Goal: Task Accomplishment & Management: Use online tool/utility

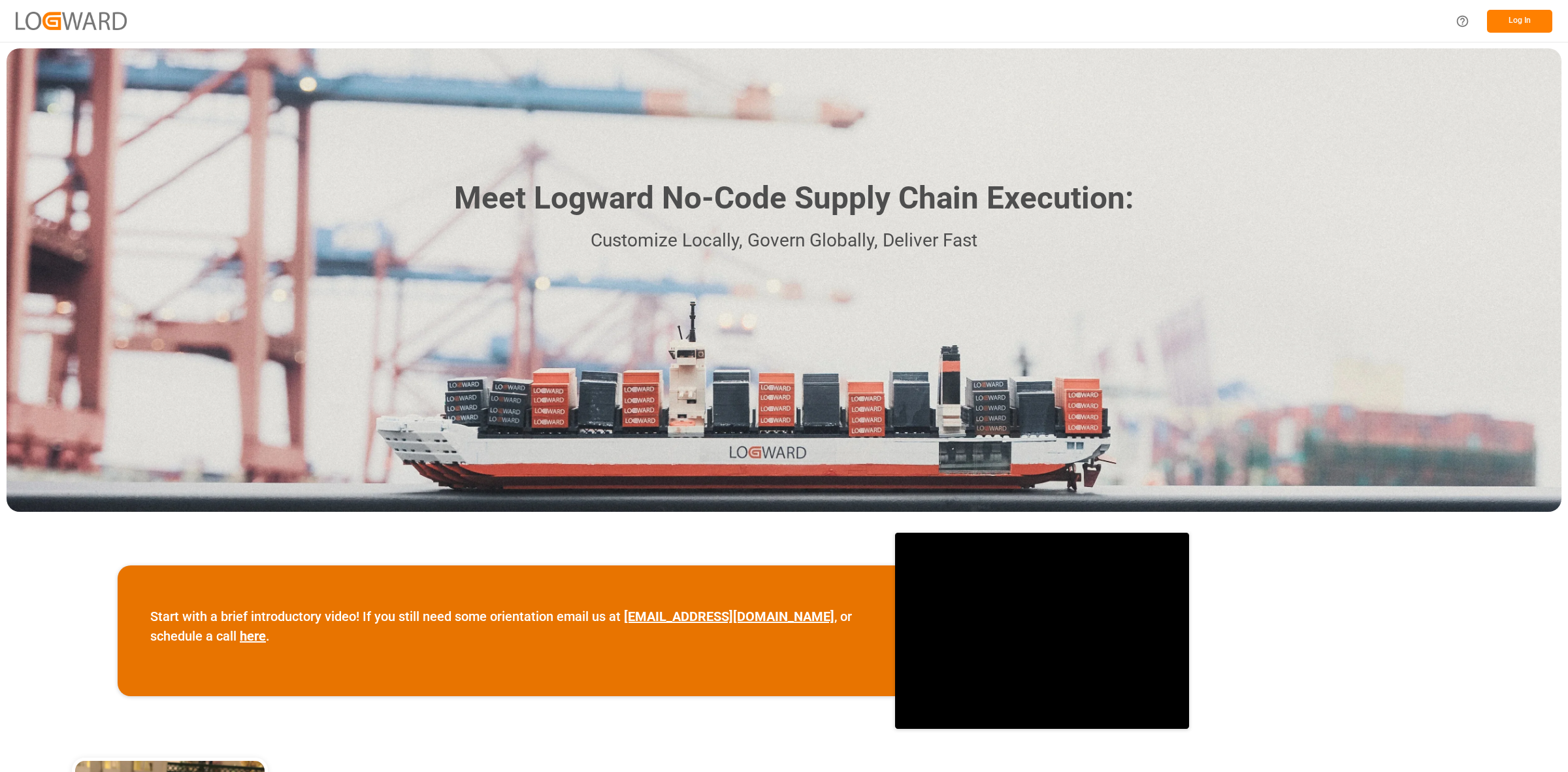
click at [1510, 5] on div "Log In" at bounding box center [784, 21] width 1568 height 42
click at [1513, 16] on button "Log In" at bounding box center [1519, 21] width 66 height 23
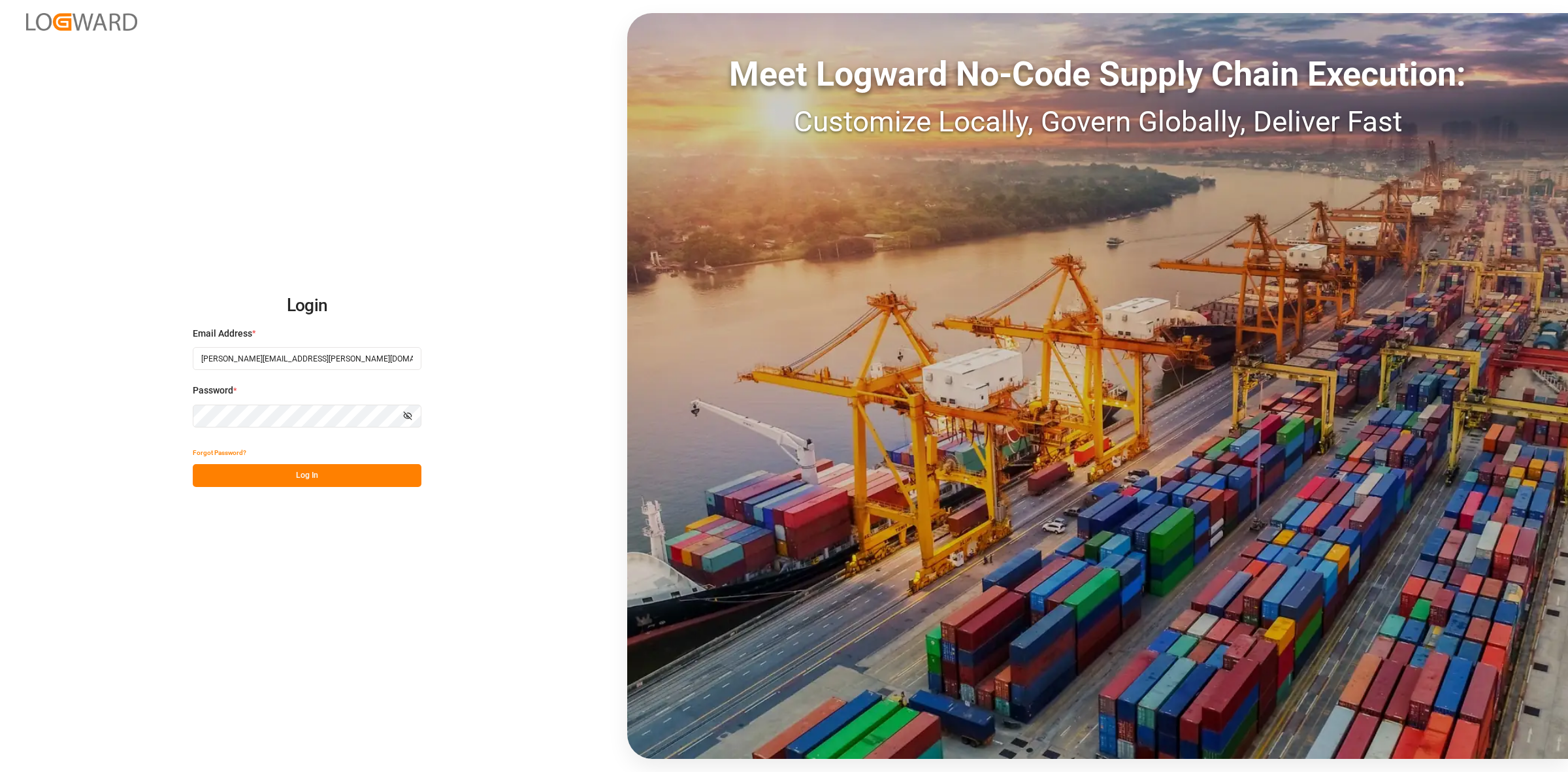
click at [351, 477] on button "Log In" at bounding box center [307, 476] width 229 height 23
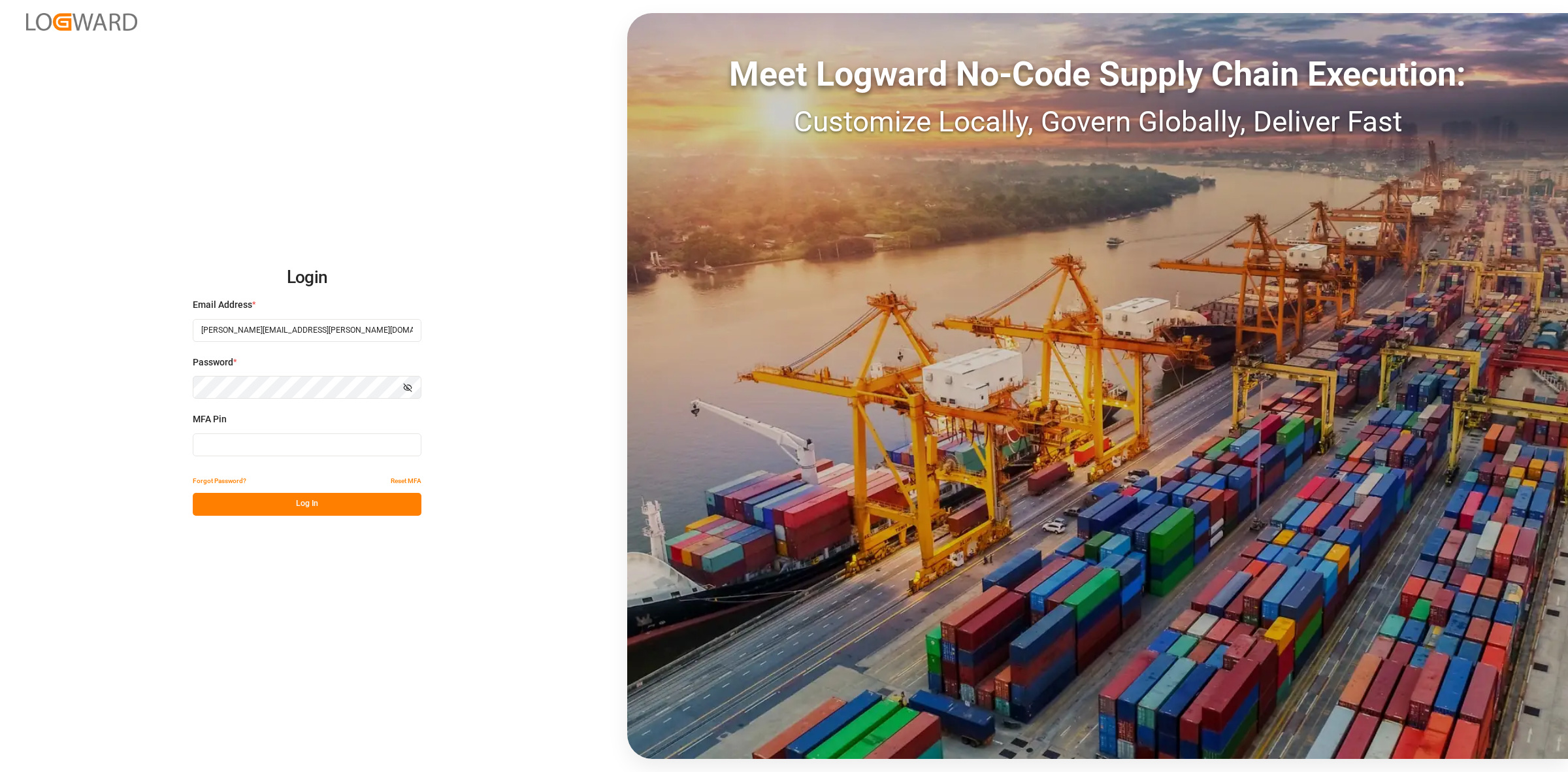
click at [338, 451] on input at bounding box center [307, 445] width 229 height 23
type input "446508"
click at [304, 508] on button "Log In" at bounding box center [307, 504] width 229 height 23
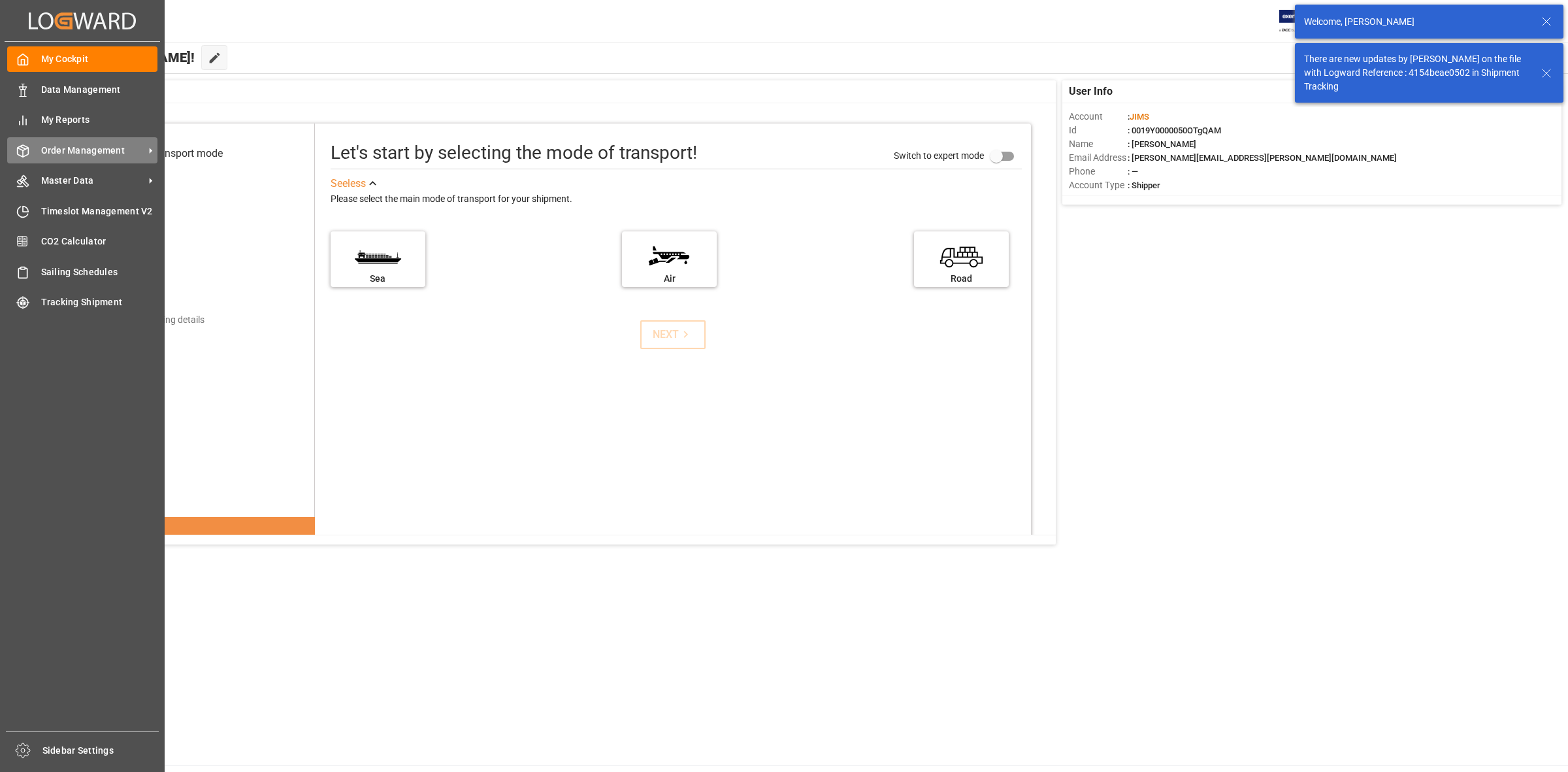
click at [22, 157] on icon at bounding box center [23, 151] width 11 height 12
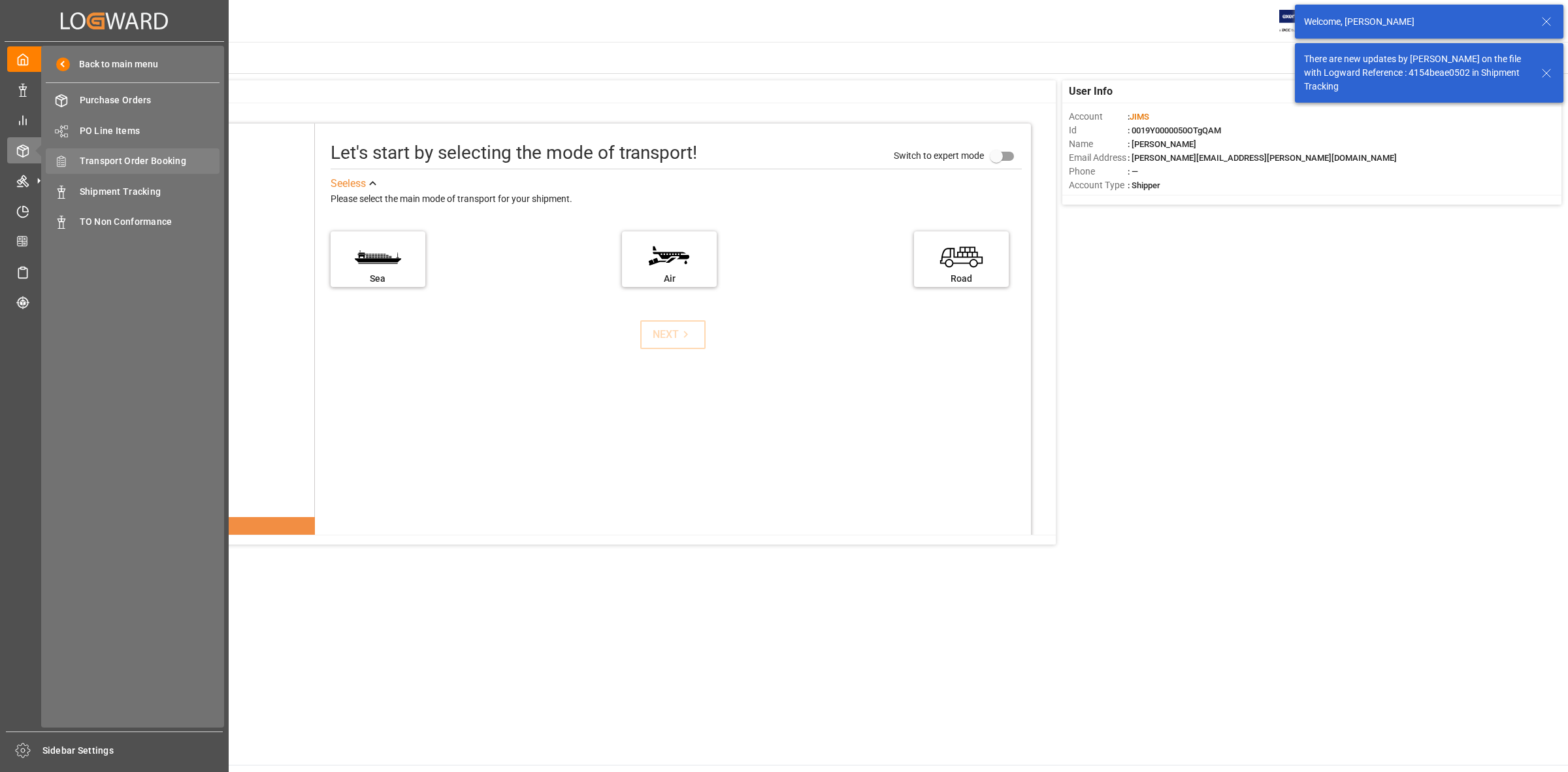
click at [77, 165] on div "Transport Order Booking Transport Order Booking" at bounding box center [132, 160] width 173 height 25
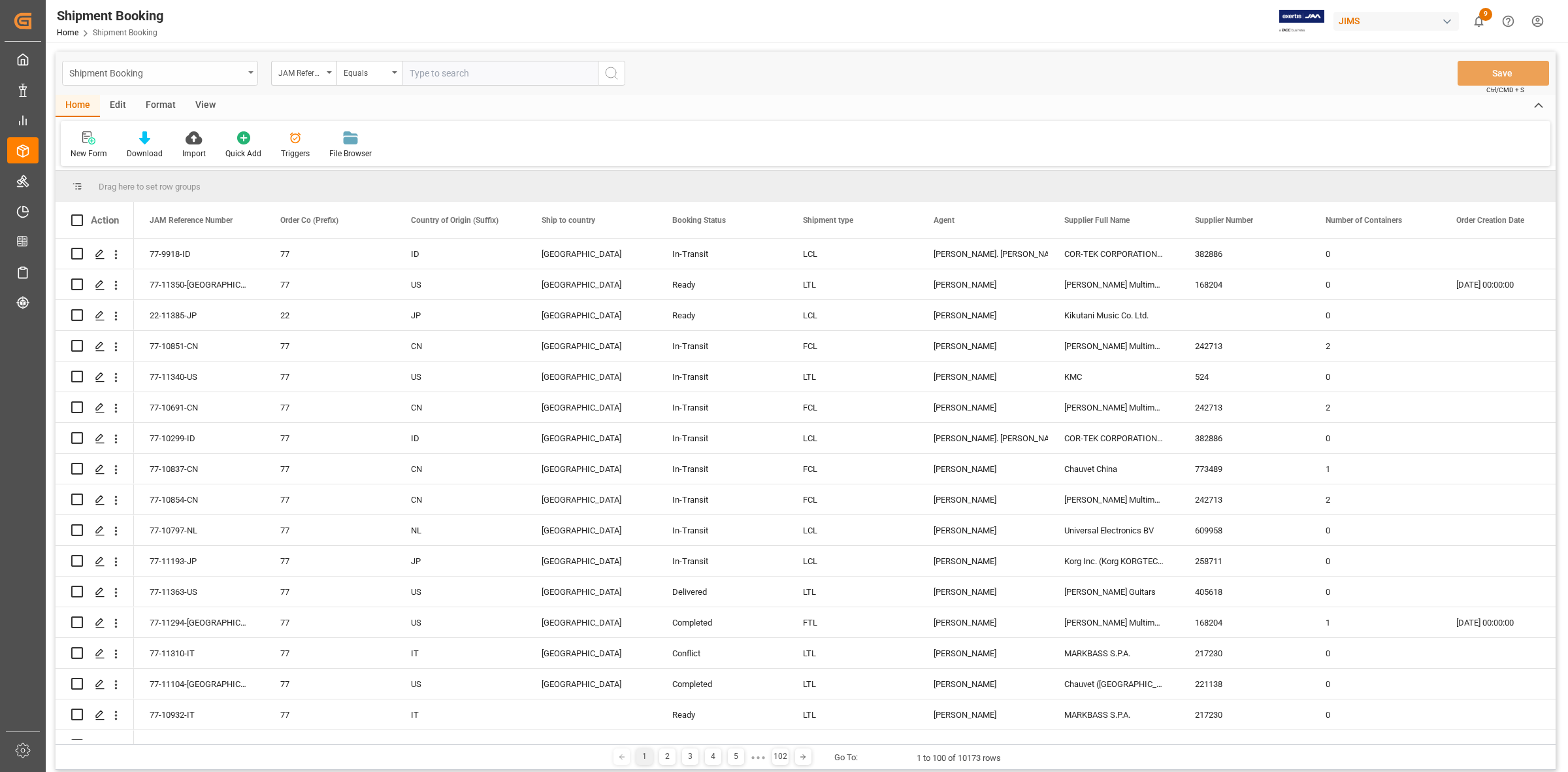
click at [119, 68] on div "Shipment Booking" at bounding box center [157, 71] width 174 height 16
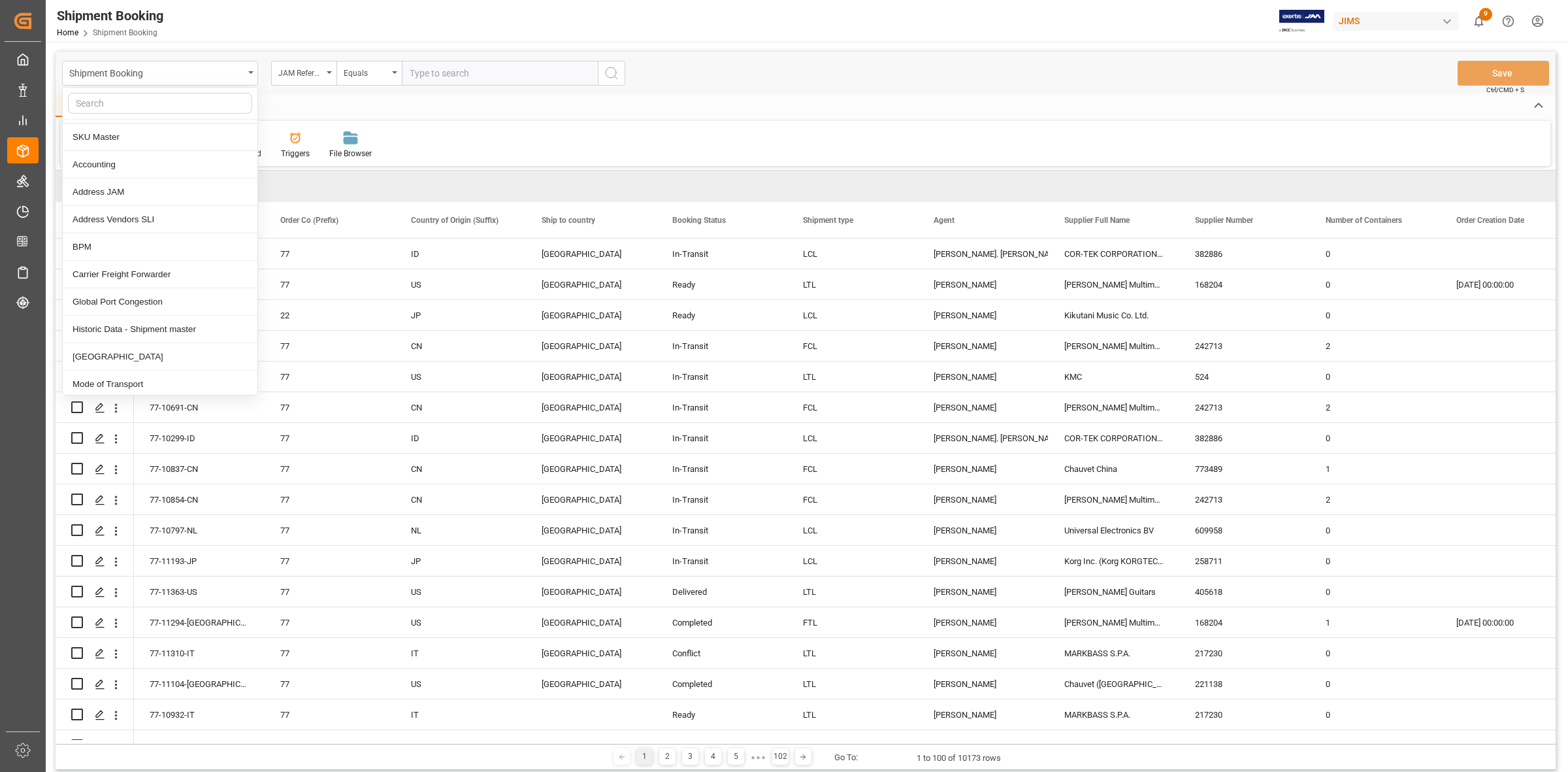
scroll to position [326, 0]
click at [132, 280] on div "Carrier Freight Forwarder" at bounding box center [160, 273] width 195 height 27
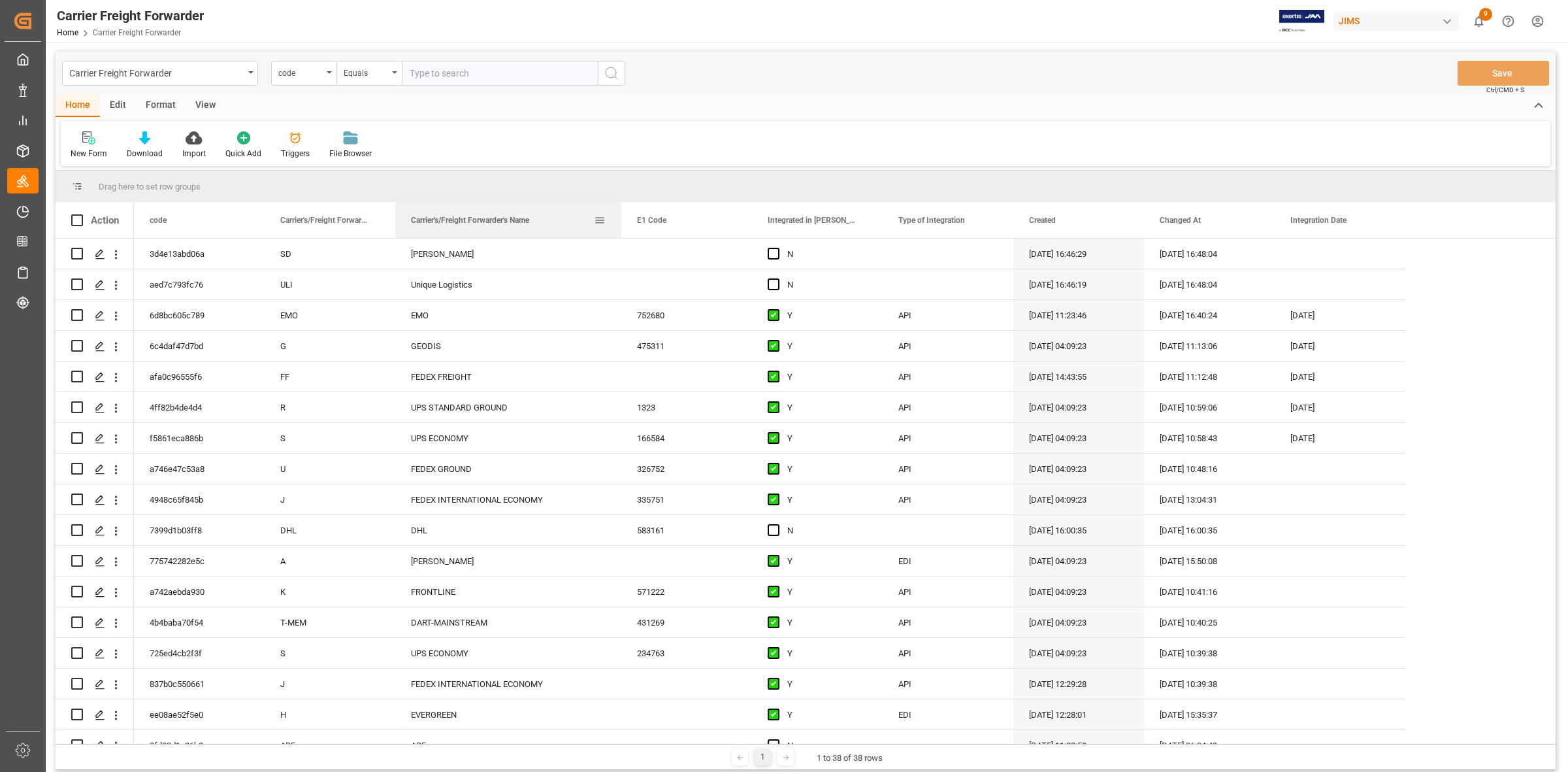
drag, startPoint x: 522, startPoint y: 220, endPoint x: 680, endPoint y: 223, distance: 158.0
click at [624, 223] on div at bounding box center [622, 219] width 6 height 36
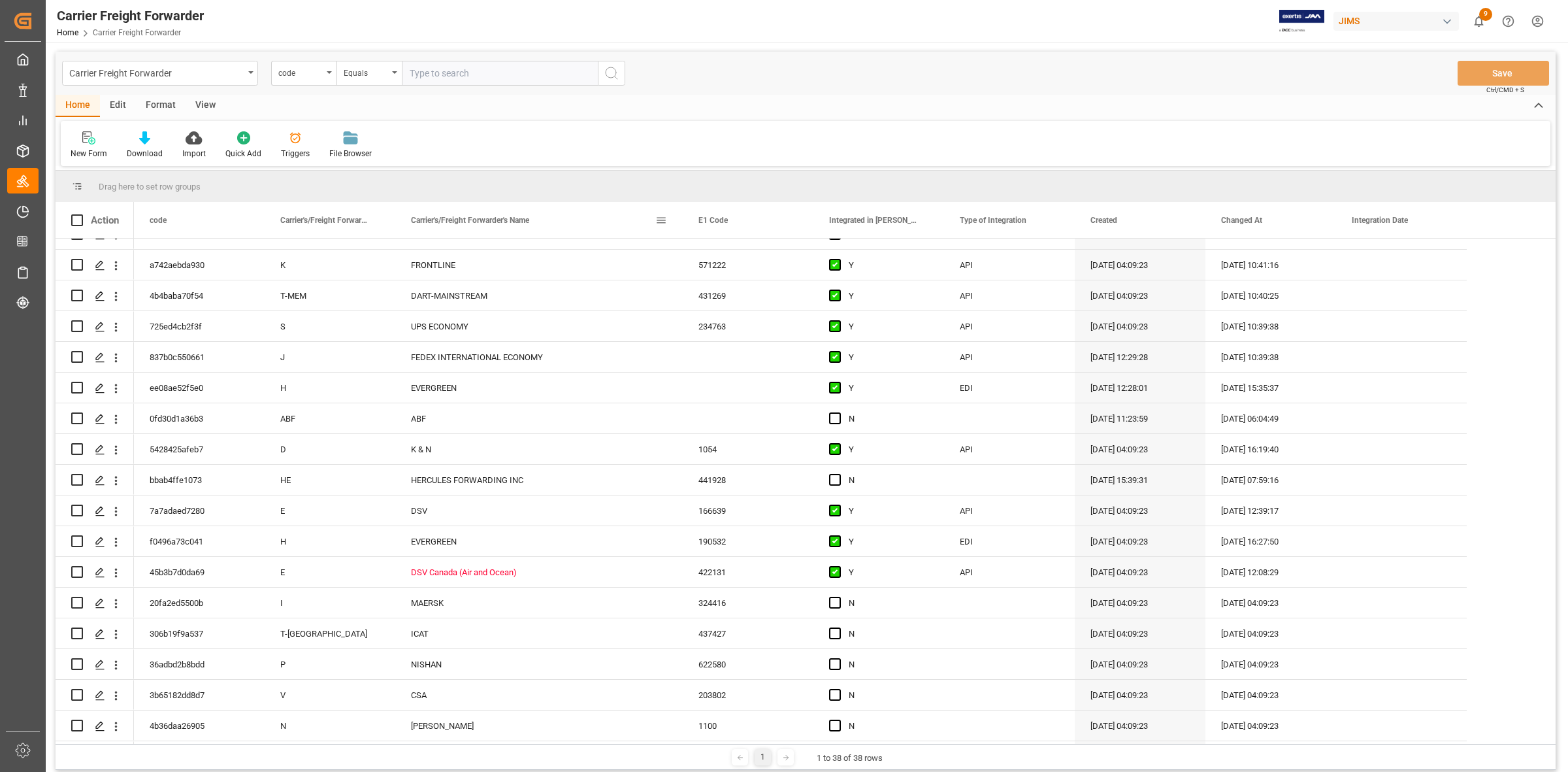
scroll to position [245, 0]
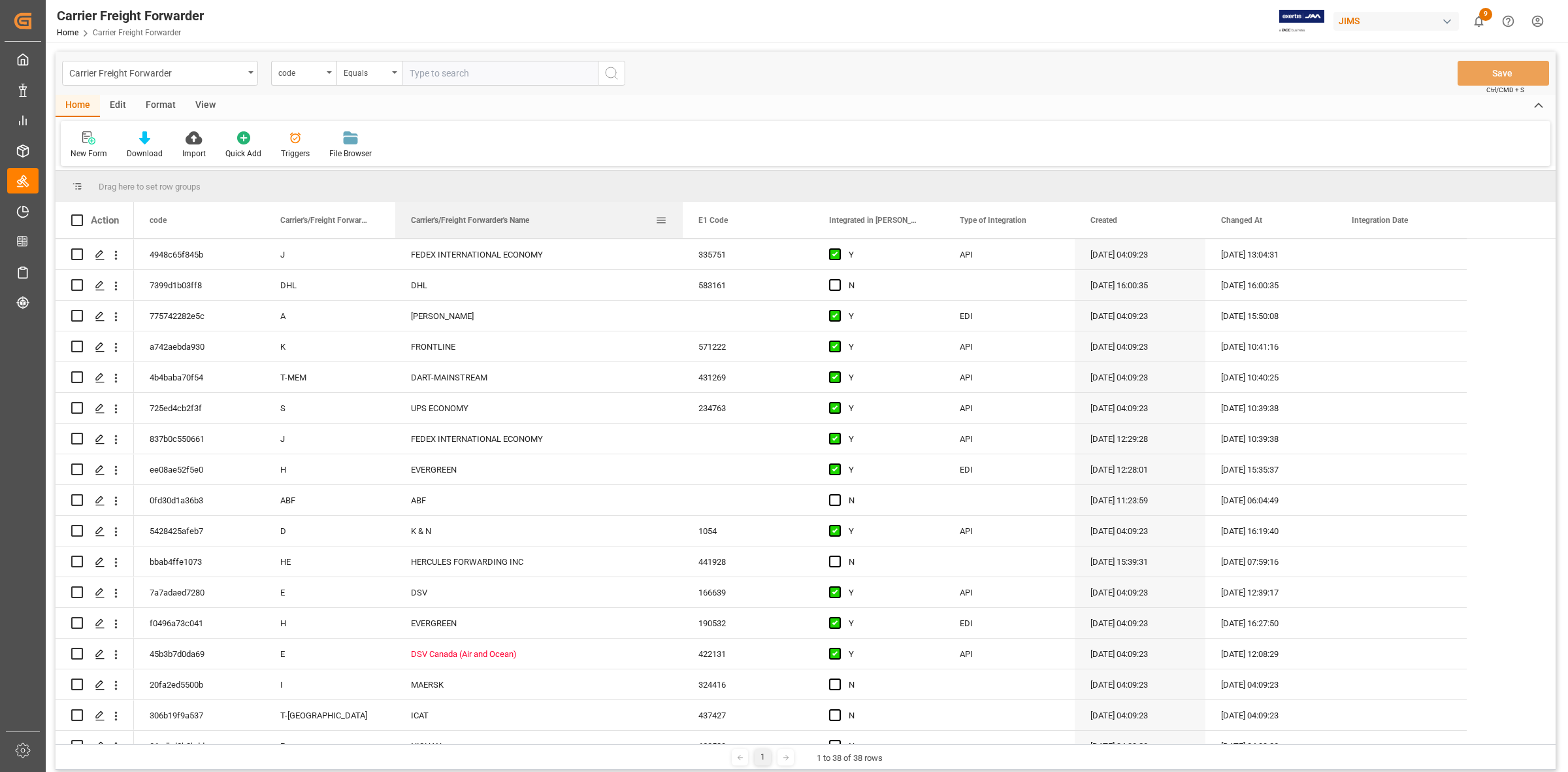
drag, startPoint x: 447, startPoint y: 217, endPoint x: 445, endPoint y: 189, distance: 28.1
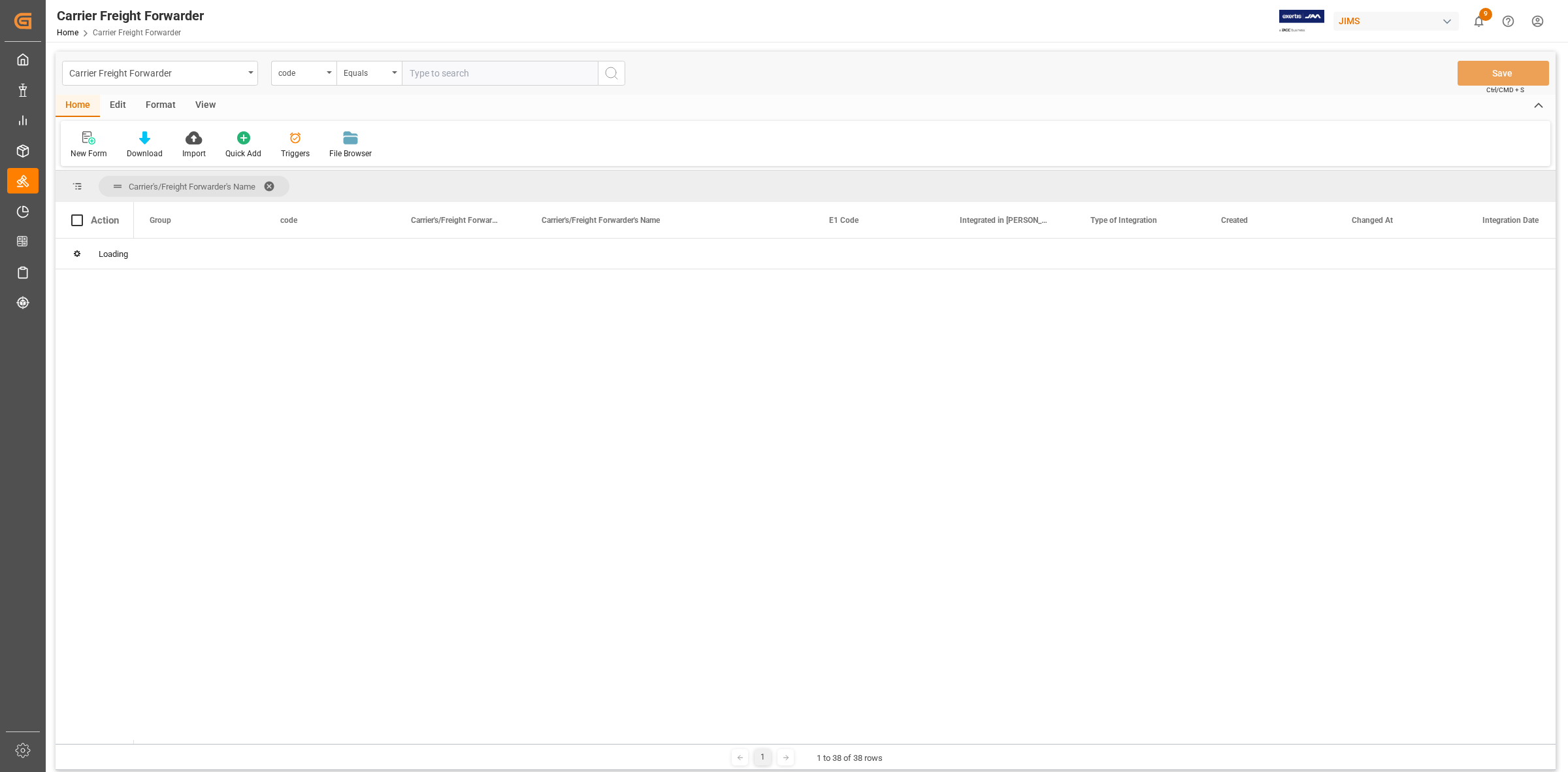
scroll to position [0, 0]
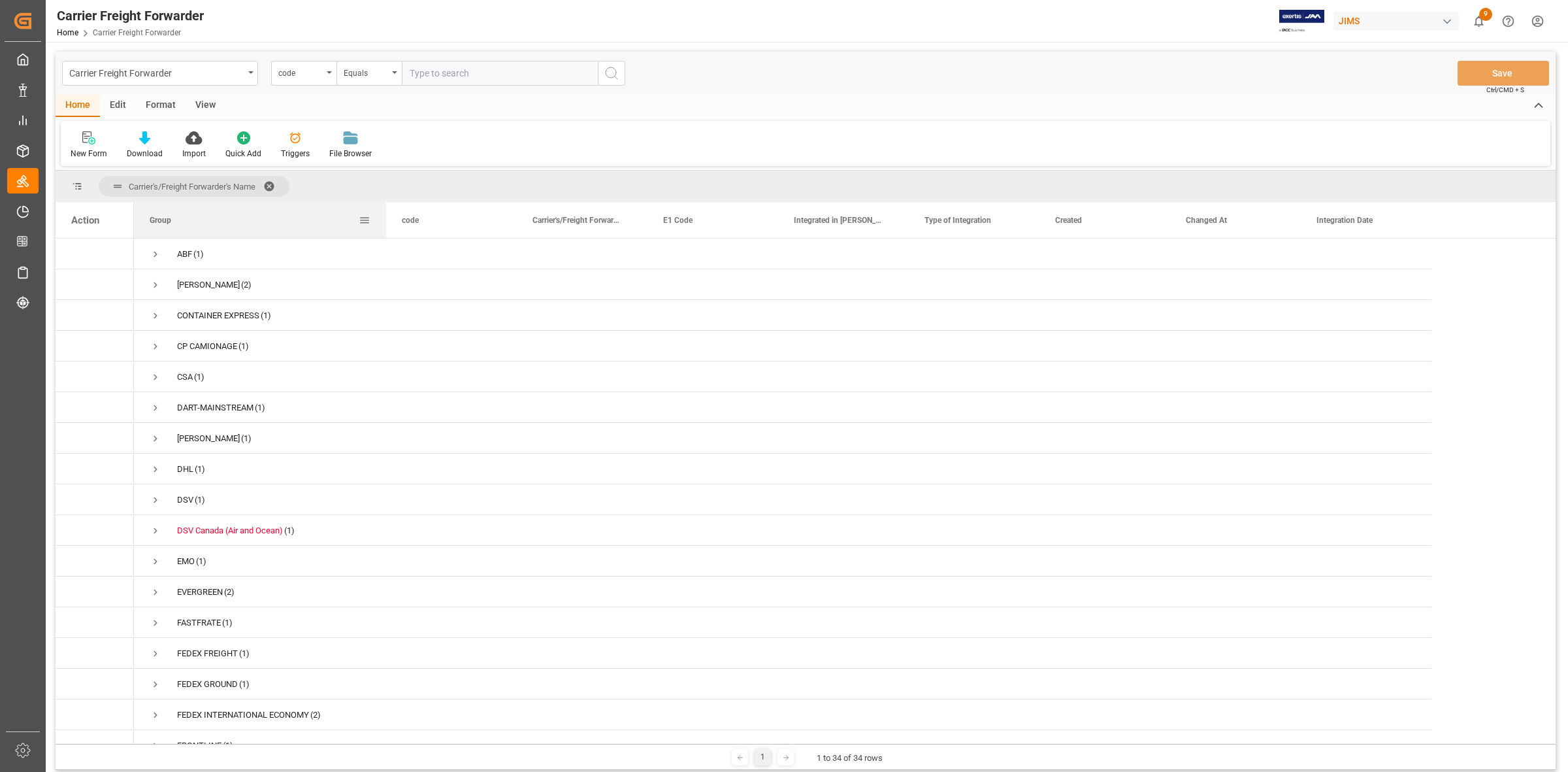
drag, startPoint x: 262, startPoint y: 223, endPoint x: 383, endPoint y: 226, distance: 121.0
click at [384, 226] on div at bounding box center [386, 219] width 6 height 36
